Goal: Information Seeking & Learning: Check status

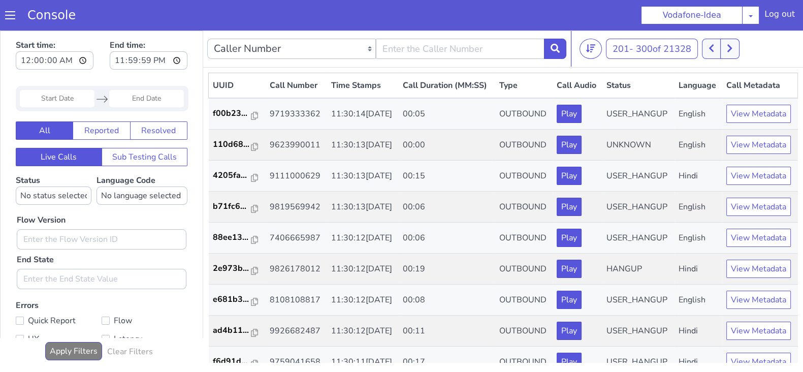
click at [731, 49] on icon at bounding box center [730, 48] width 6 height 9
click at [722, 48] on button at bounding box center [729, 49] width 19 height 20
click at [733, 54] on button at bounding box center [729, 49] width 19 height 20
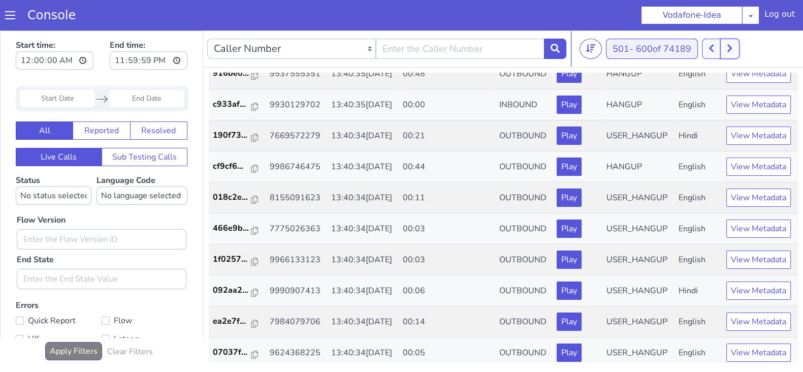
scroll to position [815, 0]
click at [711, 47] on icon at bounding box center [711, 48] width 6 height 9
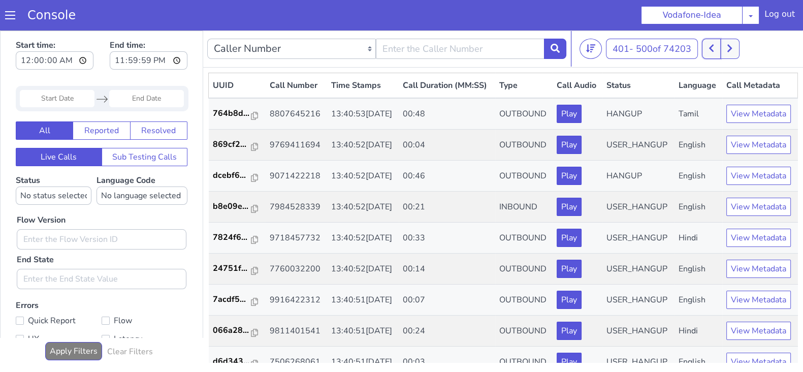
click at [711, 47] on icon at bounding box center [711, 48] width 6 height 9
click at [732, 46] on icon at bounding box center [730, 48] width 6 height 9
click at [732, 45] on icon at bounding box center [730, 48] width 6 height 9
click at [738, 42] on button at bounding box center [729, 49] width 19 height 20
click at [710, 44] on icon at bounding box center [711, 48] width 6 height 9
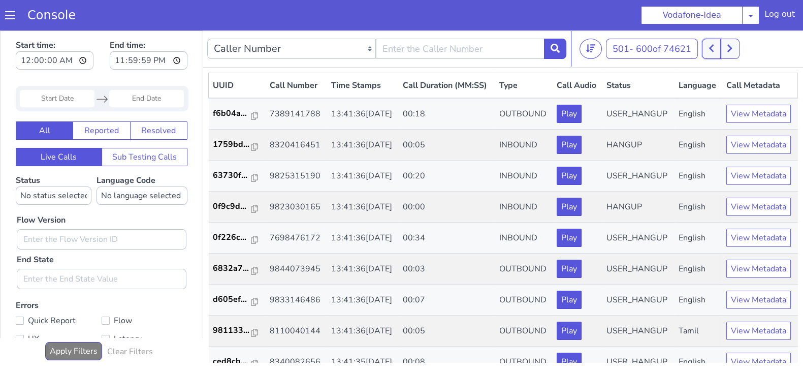
click at [720, 46] on button at bounding box center [711, 49] width 19 height 20
